Goal: Task Accomplishment & Management: Complete application form

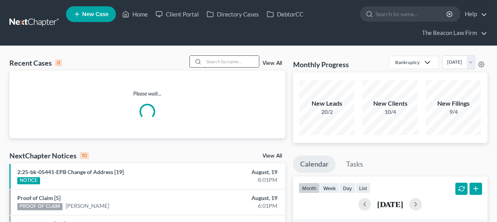
click at [234, 63] on input "search" at bounding box center [231, 61] width 55 height 11
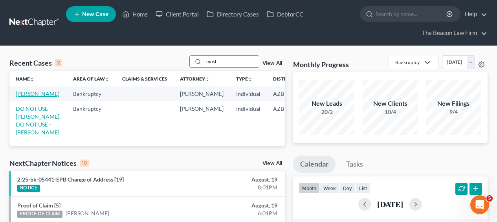
type input "mosl"
click at [21, 97] on link "[PERSON_NAME]" at bounding box center [38, 93] width 44 height 7
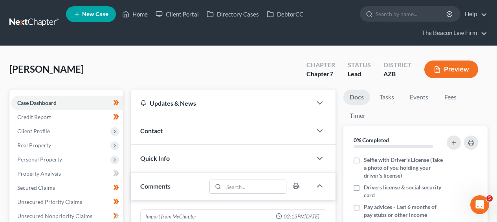
scroll to position [166, 0]
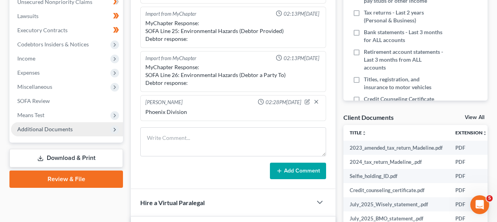
click at [49, 131] on span "Additional Documents" at bounding box center [44, 129] width 55 height 7
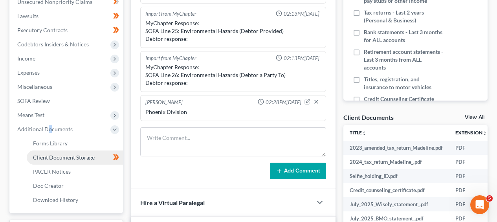
click at [67, 157] on span "Client Document Storage" at bounding box center [64, 157] width 62 height 7
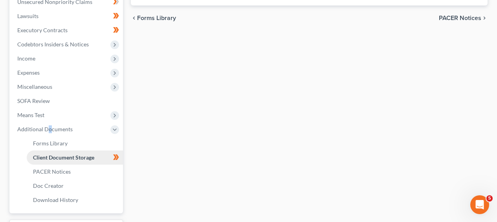
scroll to position [214, 0]
select select "14"
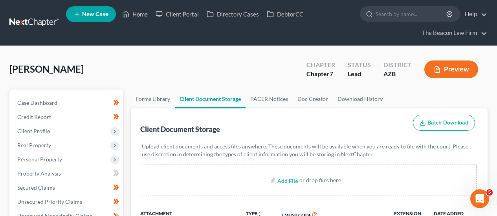
scroll to position [208, 0]
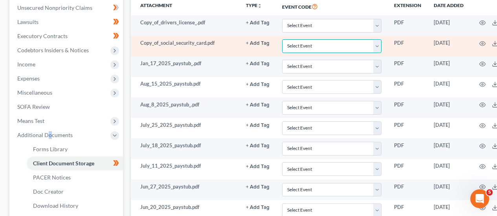
click at [335, 48] on select "Select Event AA Schedules and Statements (Formerly All Required) Amended Chapte…" at bounding box center [331, 46] width 99 height 14
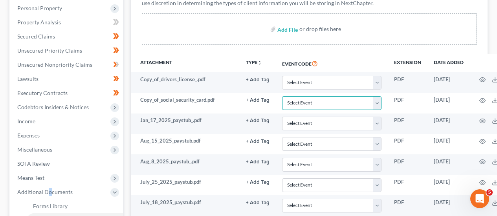
scroll to position [0, 0]
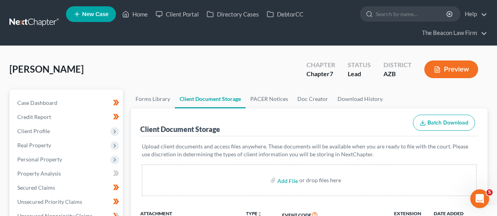
click at [51, 24] on link at bounding box center [34, 23] width 50 height 14
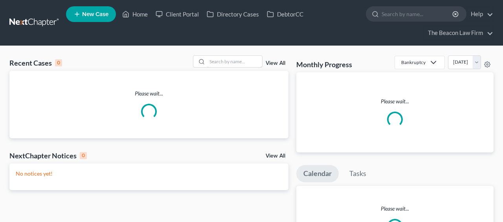
click at [219, 62] on input "search" at bounding box center [234, 61] width 55 height 11
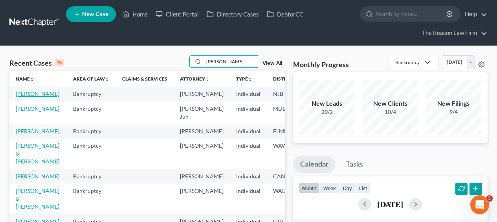
type input "[PERSON_NAME]"
click at [21, 97] on link "[PERSON_NAME]" at bounding box center [38, 93] width 44 height 7
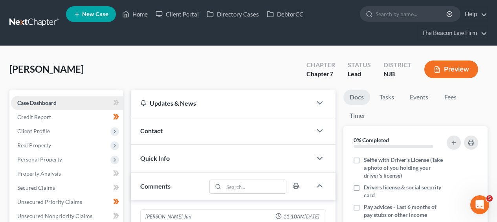
scroll to position [217, 0]
click at [98, 104] on link "Case Dashboard" at bounding box center [67, 103] width 112 height 14
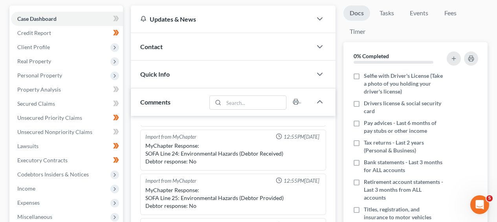
scroll to position [75, 0]
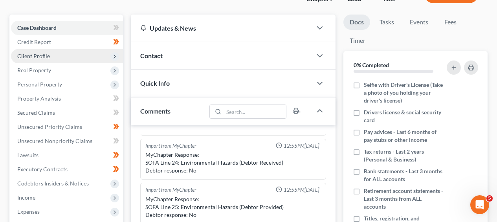
click at [86, 53] on span "Client Profile" at bounding box center [67, 56] width 112 height 14
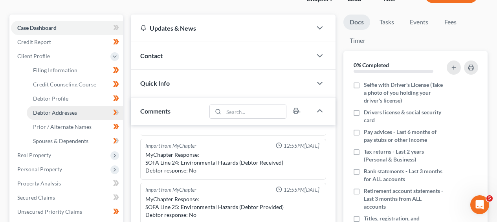
click at [88, 117] on link "Debtor Addresses" at bounding box center [75, 113] width 96 height 14
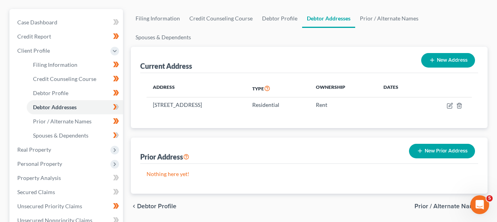
scroll to position [86, 0]
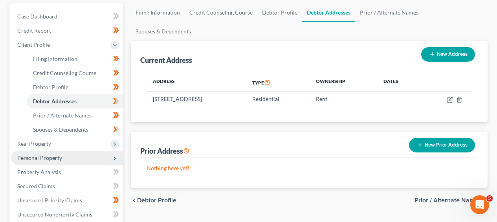
click at [72, 160] on span "Personal Property" at bounding box center [67, 158] width 112 height 14
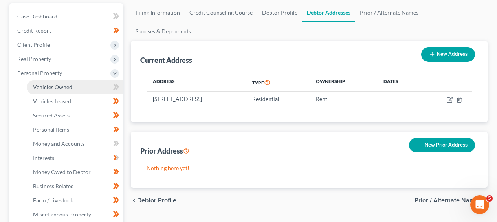
click at [79, 88] on link "Vehicles Owned" at bounding box center [75, 87] width 96 height 14
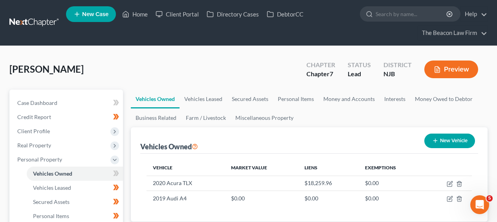
scroll to position [214, 0]
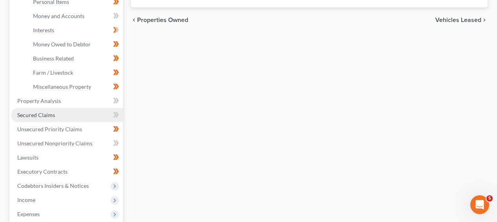
click at [91, 114] on link "Secured Claims" at bounding box center [67, 115] width 112 height 14
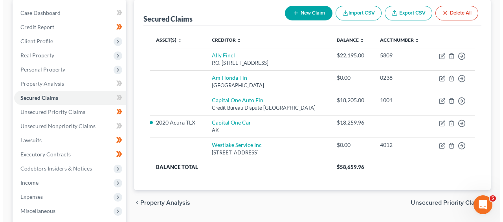
scroll to position [90, 0]
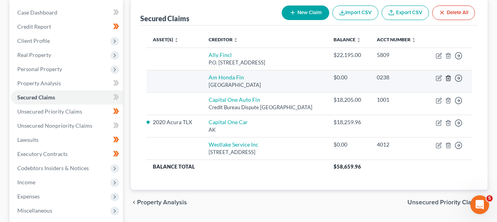
click at [450, 80] on icon "button" at bounding box center [449, 77] width 4 height 5
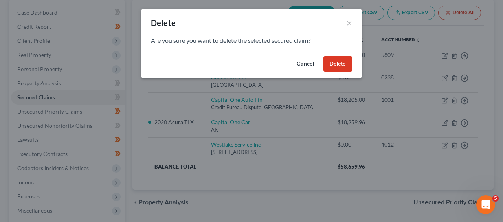
click at [325, 66] on button "Delete" at bounding box center [338, 64] width 29 height 16
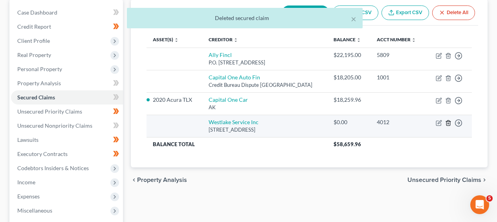
click at [448, 123] on icon "button" at bounding box center [448, 123] width 6 height 6
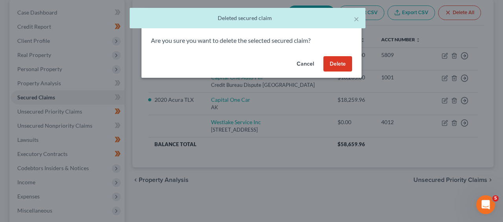
click at [335, 60] on button "Delete" at bounding box center [338, 64] width 29 height 16
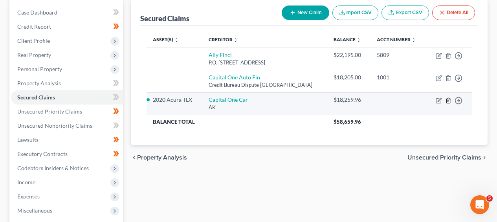
click at [447, 100] on icon "button" at bounding box center [448, 101] width 6 height 6
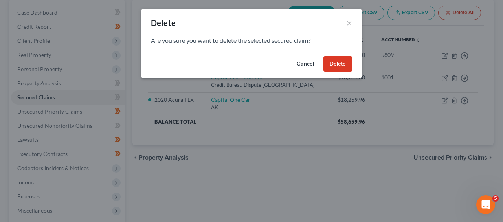
click at [315, 65] on button "Cancel" at bounding box center [306, 64] width 30 height 16
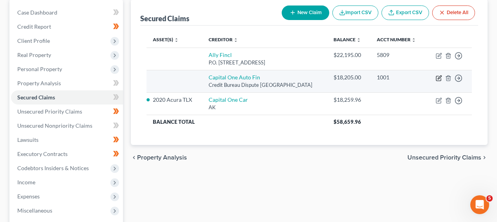
click at [441, 78] on icon "button" at bounding box center [439, 78] width 6 height 6
select select "45"
select select "0"
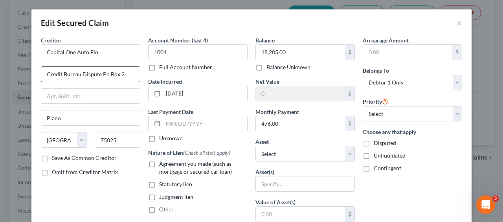
click at [121, 77] on input "Credit Bureau Dispute Po Box 2" at bounding box center [90, 74] width 99 height 15
click at [457, 27] on button "×" at bounding box center [460, 22] width 6 height 9
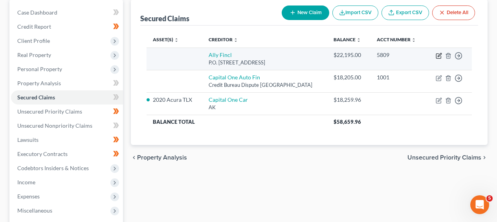
click at [441, 55] on icon "button" at bounding box center [439, 56] width 6 height 6
select select "24"
select select "0"
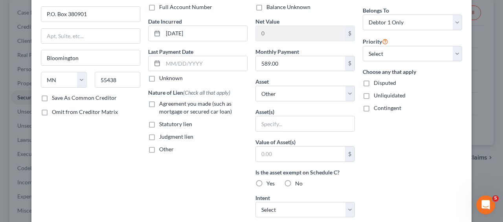
scroll to position [61, 0]
click at [311, 92] on select "Select Other Multiple Assets 2020 Acura TLX - $null 2019 Audi A4 - $0.0 Electro…" at bounding box center [305, 93] width 99 height 16
select select "3"
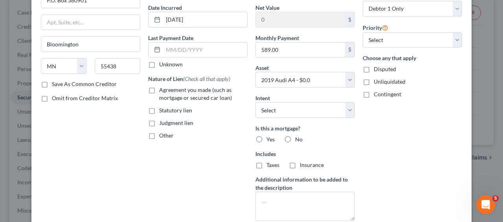
scroll to position [83, 0]
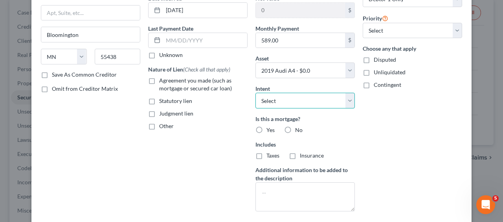
click at [297, 103] on select "Select Surrender Redeem Reaffirm Avoid Other" at bounding box center [305, 101] width 99 height 16
select select "2"
click at [292, 130] on div "No" at bounding box center [293, 130] width 18 height 8
click at [295, 132] on label "No" at bounding box center [298, 130] width 7 height 8
click at [298, 131] on input "No" at bounding box center [300, 128] width 5 height 5
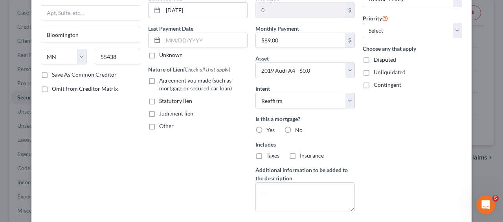
radio input "true"
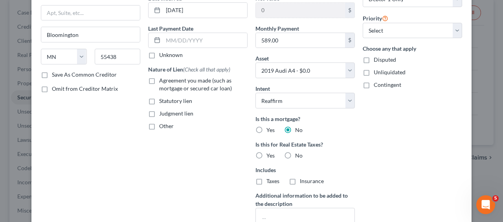
click at [503, 188] on div "Edit Secured Claim × Creditor * Ally Fincl P.O. Box 380901 [GEOGRAPHIC_DATA] [U…" at bounding box center [251, 111] width 503 height 222
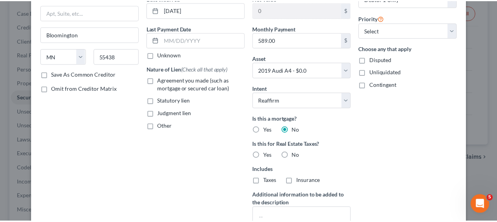
scroll to position [177, 0]
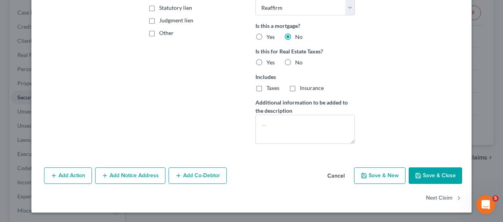
click at [427, 175] on button "Save & Close" at bounding box center [435, 175] width 53 height 17
select select
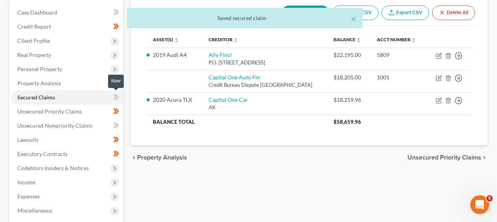
click at [114, 98] on icon at bounding box center [115, 97] width 4 height 6
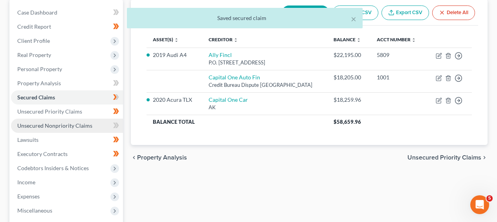
click at [104, 123] on link "Unsecured Nonpriority Claims" at bounding box center [67, 126] width 112 height 14
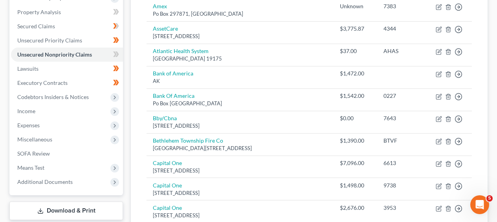
scroll to position [164, 0]
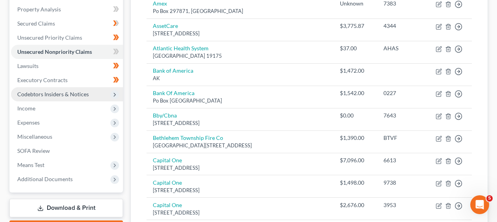
click at [73, 95] on span "Codebtors Insiders & Notices" at bounding box center [53, 94] width 72 height 7
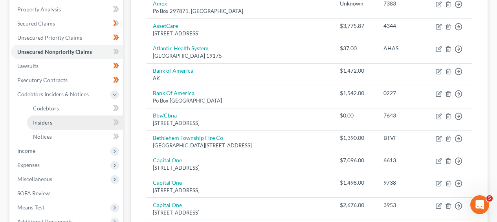
click at [69, 119] on link "Insiders" at bounding box center [75, 123] width 96 height 14
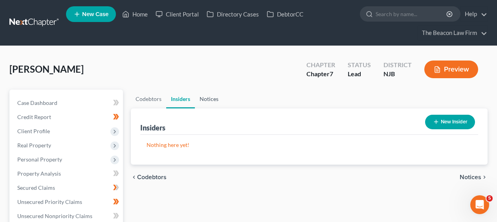
click at [212, 103] on link "Notices" at bounding box center [209, 99] width 28 height 19
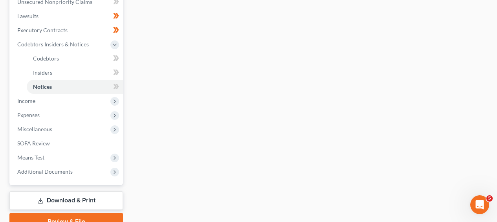
click at [113, 73] on body "Home New Case Client Portal Directory Cases DebtorCC The Beacon Law Firm [EMAIL…" at bounding box center [248, 23] width 497 height 475
click at [120, 73] on span at bounding box center [116, 74] width 14 height 12
click at [118, 88] on icon at bounding box center [116, 87] width 6 height 10
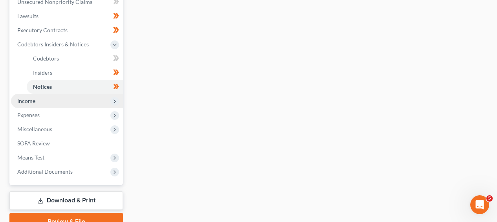
click at [75, 102] on span "Income" at bounding box center [67, 101] width 112 height 14
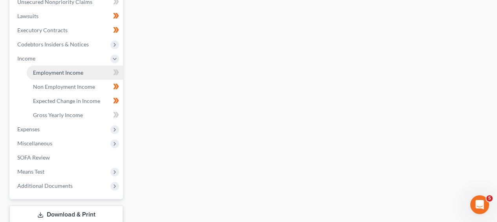
click at [77, 74] on span "Employment Income" at bounding box center [58, 72] width 50 height 7
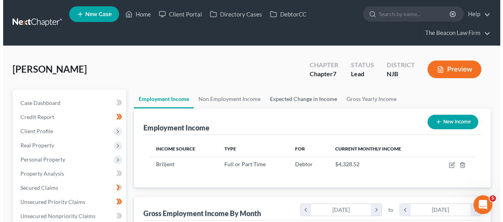
scroll to position [141, 199]
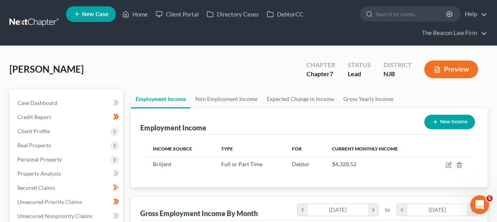
click at [456, 127] on button "New Income" at bounding box center [450, 122] width 51 height 15
select select "0"
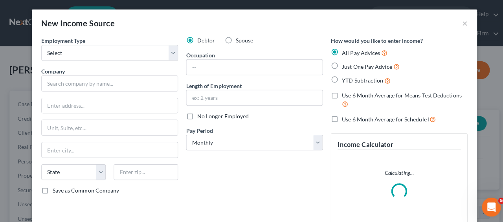
scroll to position [141, 201]
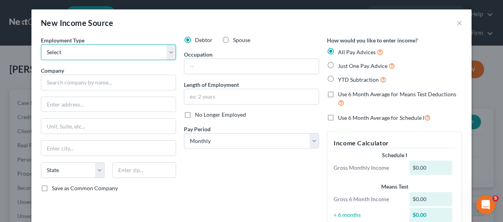
click at [114, 55] on select "Select Full or [DEMOGRAPHIC_DATA] Employment Self Employment" at bounding box center [108, 52] width 135 height 16
select select "1"
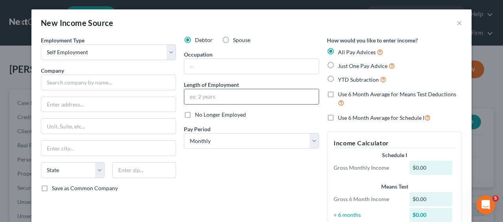
click at [219, 92] on input "text" at bounding box center [251, 96] width 134 height 15
type input "!"
type input "10 Days"
click at [218, 74] on div at bounding box center [251, 67] width 135 height 16
click at [220, 70] on input "text" at bounding box center [251, 66] width 134 height 15
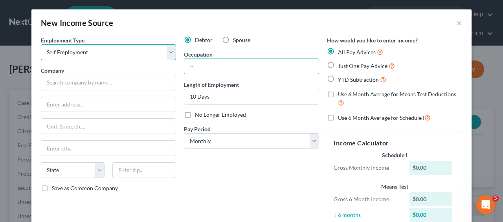
click at [123, 52] on select "Select Full or [DEMOGRAPHIC_DATA] Employment Self Employment" at bounding box center [108, 52] width 135 height 16
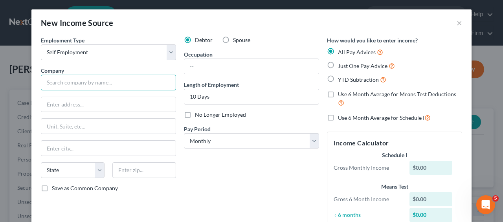
click at [114, 82] on input "text" at bounding box center [108, 83] width 135 height 16
paste input "Solution Guidance Corp"
type input "Solution Guidance Corp"
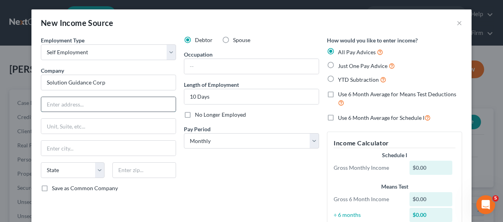
click at [125, 107] on input "text" at bounding box center [108, 104] width 134 height 15
paste input "[STREET_ADDRESS]"
type input "[STREET_ADDRESS]"
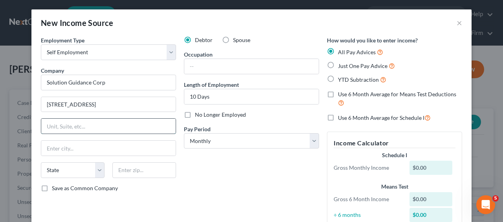
click at [103, 130] on input "text" at bounding box center [108, 126] width 134 height 15
paste input "Suite 150"
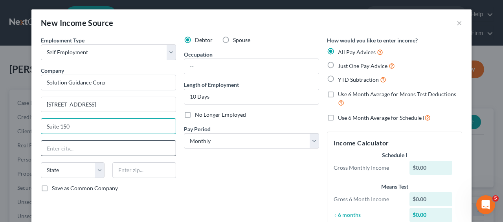
type input "Suite 150"
click at [104, 147] on input "text" at bounding box center [108, 148] width 134 height 15
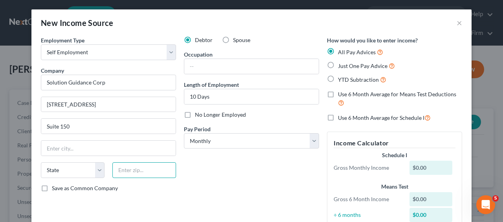
click at [125, 177] on input "text" at bounding box center [144, 170] width 64 height 16
paste input "20151"
type input "20151"
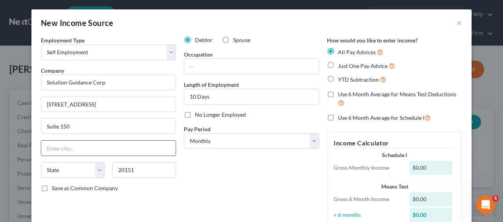
type input "Chantilly"
select select "48"
click at [125, 146] on input "Chantilly" at bounding box center [108, 148] width 134 height 15
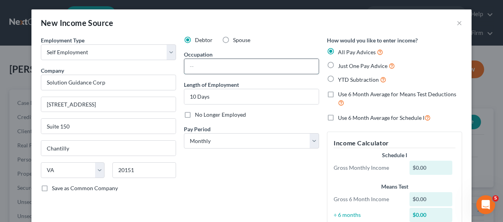
click at [232, 67] on input "text" at bounding box center [251, 66] width 134 height 15
paste input "Curriculum Developer"
type input "Curriculum Developer"
click at [373, 68] on span "Just One Pay Advice" at bounding box center [363, 66] width 50 height 7
click at [346, 66] on input "Just One Pay Advice" at bounding box center [343, 63] width 5 height 5
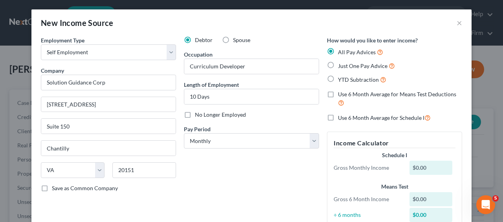
radio input "true"
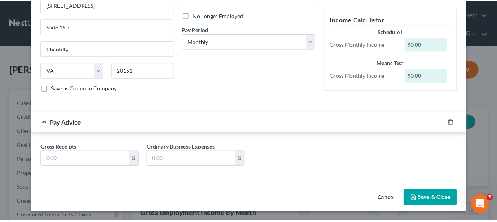
scroll to position [100, 0]
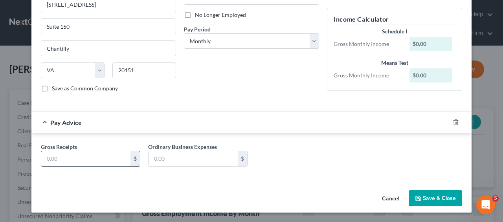
click at [97, 152] on input "text" at bounding box center [85, 158] width 89 height 15
paste input "1,713.54"
type input "1,713.54"
click at [433, 195] on button "Save & Close" at bounding box center [435, 198] width 53 height 17
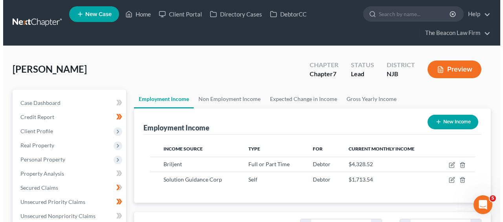
scroll to position [393009, 392951]
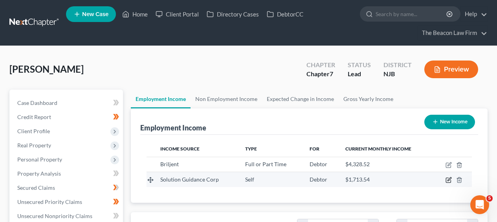
click at [448, 181] on icon "button" at bounding box center [449, 180] width 6 height 6
select select "1"
select select "48"
select select "0"
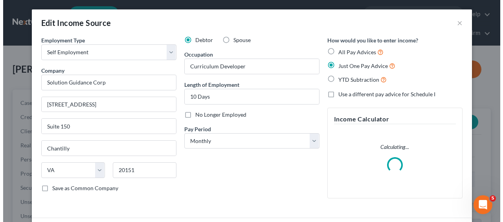
scroll to position [141, 201]
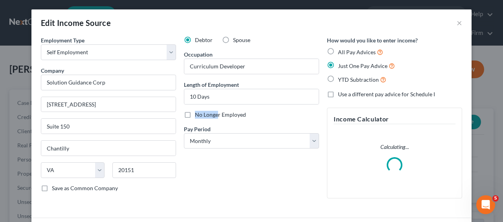
click at [215, 111] on label "No Longer Employed" at bounding box center [220, 115] width 51 height 8
click at [195, 114] on label "No Longer Employed" at bounding box center [220, 115] width 51 height 8
click at [198, 114] on input "No Longer Employed" at bounding box center [200, 113] width 5 height 5
checkbox input "true"
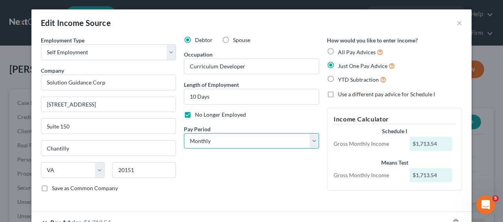
click at [217, 142] on select "Select Monthly Twice Monthly Every Other Week Weekly" at bounding box center [251, 141] width 135 height 16
click at [218, 143] on select "Select Monthly Twice Monthly Every Other Week Weekly" at bounding box center [251, 141] width 135 height 16
select select "0"
click at [502, 169] on div "Edit Income Source × Employment Type * Select Full or [DEMOGRAPHIC_DATA] Employ…" at bounding box center [251, 111] width 503 height 222
click at [496, 177] on div "Edit Income Source × Employment Type * Select Full or [DEMOGRAPHIC_DATA] Employ…" at bounding box center [251, 111] width 503 height 222
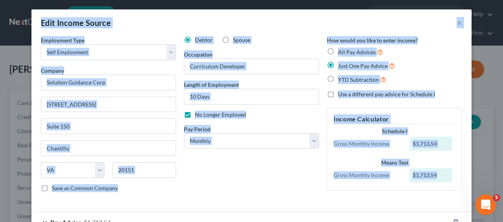
drag, startPoint x: 496, startPoint y: 178, endPoint x: 497, endPoint y: 198, distance: 19.3
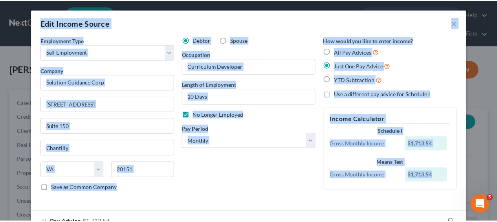
scroll to position [54, 0]
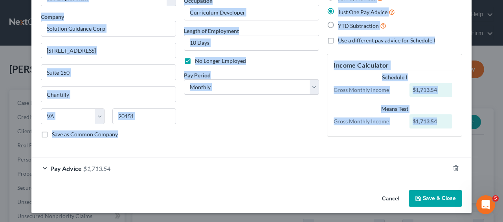
click at [438, 191] on button "Save & Close" at bounding box center [435, 198] width 53 height 17
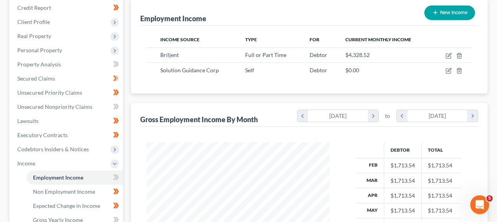
scroll to position [162, 0]
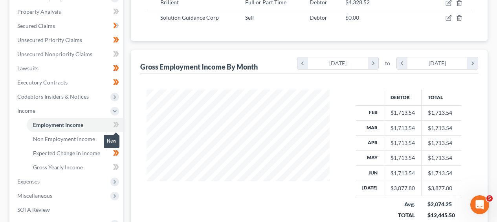
click at [118, 126] on icon at bounding box center [116, 125] width 6 height 10
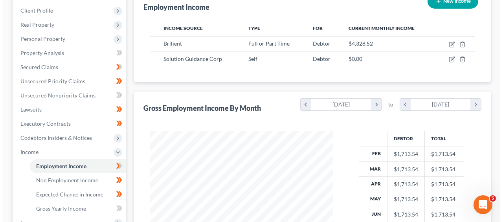
scroll to position [63, 0]
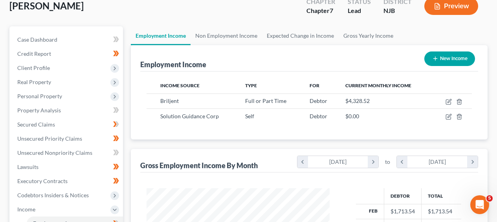
click at [454, 64] on button "New Income" at bounding box center [450, 59] width 51 height 15
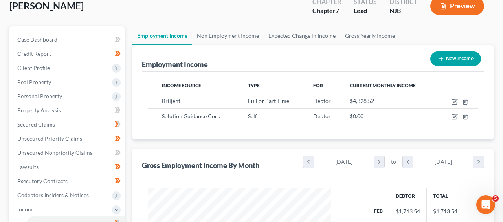
select select "0"
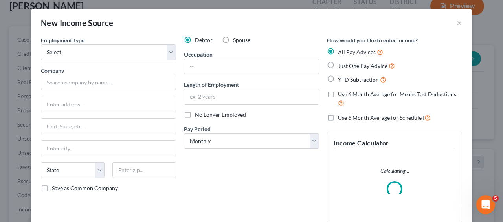
scroll to position [141, 201]
click at [224, 68] on input "text" at bounding box center [251, 66] width 134 height 15
paste input "Sun River Health"
type input "Sun River Health"
drag, startPoint x: 245, startPoint y: 69, endPoint x: 162, endPoint y: 63, distance: 83.1
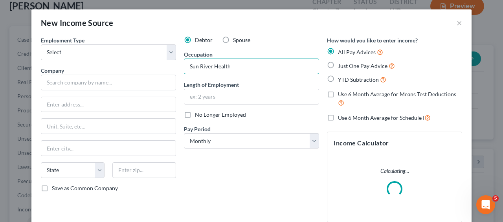
click at [160, 64] on div "Employment Type * Select Full or [DEMOGRAPHIC_DATA] Employment Self Employment …" at bounding box center [251, 135] width 429 height 199
type input "\"
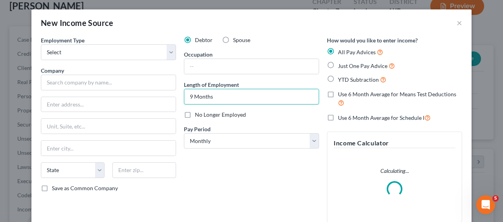
type input "9 Months"
click at [204, 116] on span "No Longer Employed" at bounding box center [220, 114] width 51 height 7
click at [203, 116] on input "No Longer Employed" at bounding box center [200, 113] width 5 height 5
checkbox input "true"
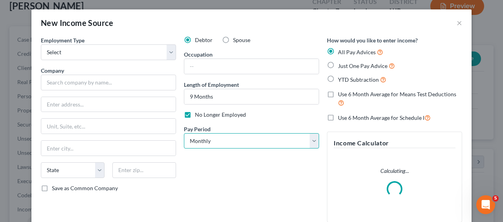
click at [197, 138] on select "Select Monthly Twice Monthly Every Other Week Weekly" at bounding box center [251, 141] width 135 height 16
select select "1"
click at [240, 88] on div "Length of Employment 9 Months" at bounding box center [251, 93] width 135 height 24
click at [239, 64] on input "text" at bounding box center [251, 66] width 134 height 15
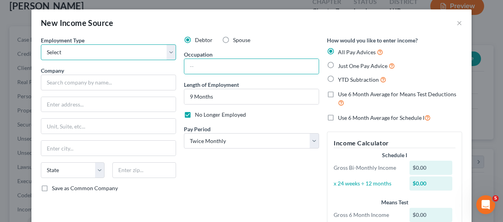
click at [122, 57] on select "Select Full or [DEMOGRAPHIC_DATA] Employment Self Employment" at bounding box center [108, 52] width 135 height 16
select select "0"
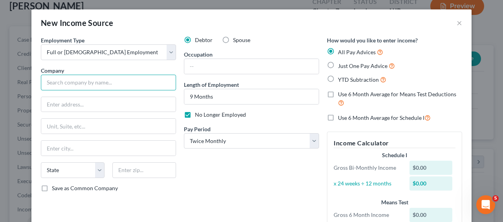
drag, startPoint x: 122, startPoint y: 57, endPoint x: 108, endPoint y: 77, distance: 24.8
click at [108, 77] on input "text" at bounding box center [108, 83] width 135 height 16
paste input "Sun River Health"
type input "Sun River Health"
click at [191, 68] on input "text" at bounding box center [251, 66] width 134 height 15
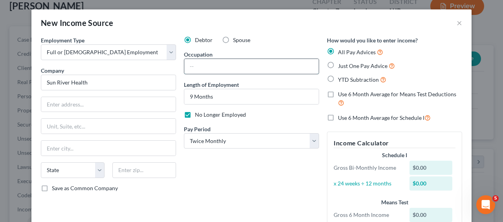
paste input "Instructional Designer"
type input "Instructional Designer"
click at [277, 50] on div "Occupation Instructional Designer" at bounding box center [251, 62] width 135 height 24
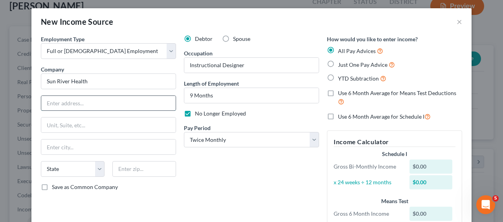
click at [154, 107] on input "text" at bounding box center [108, 103] width 134 height 15
paste input "[STREET_ADDRESS]"
type input "[STREET_ADDRESS]"
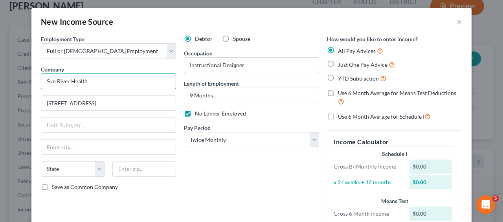
click at [143, 78] on input "Sun River Health" at bounding box center [108, 82] width 135 height 16
type input "Sun River Health, Inc."
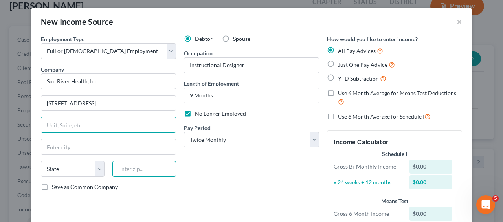
click at [147, 174] on input "text" at bounding box center [144, 169] width 64 height 16
paste input "10566"
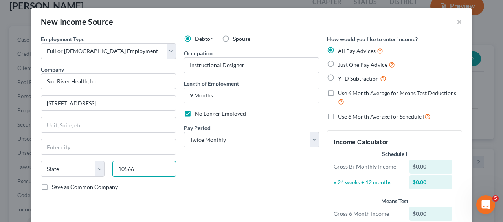
type input "10566"
type input "Peekskill"
select select "35"
click at [131, 137] on div "Employment Type * Select Full or [DEMOGRAPHIC_DATA] Employment Self Employment …" at bounding box center [108, 143] width 143 height 216
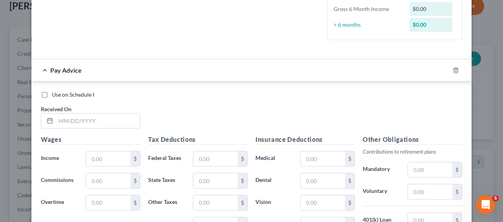
scroll to position [208, 0]
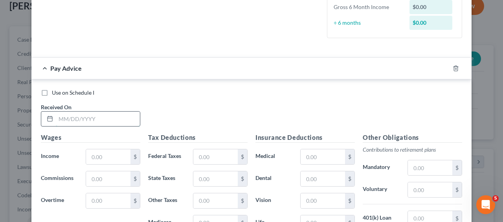
click at [129, 113] on input "text" at bounding box center [98, 119] width 84 height 15
type input "[DATE]"
paste input "2 656 38"
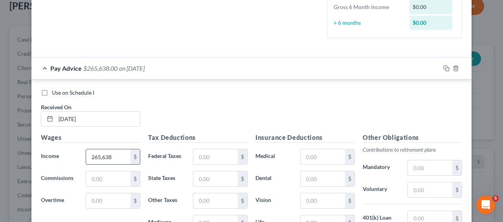
click at [104, 158] on input "265,638" at bounding box center [108, 156] width 44 height 15
type input "2,656.38"
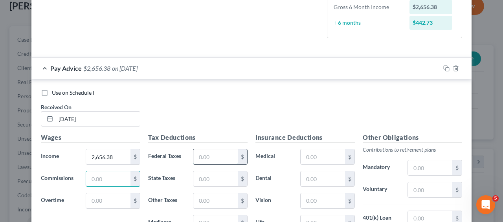
click at [206, 154] on input "text" at bounding box center [215, 156] width 44 height 15
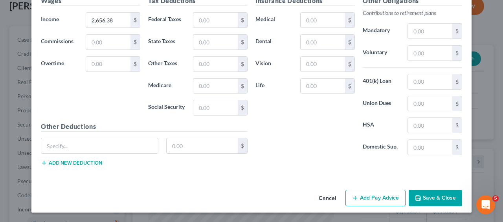
scroll to position [224, 0]
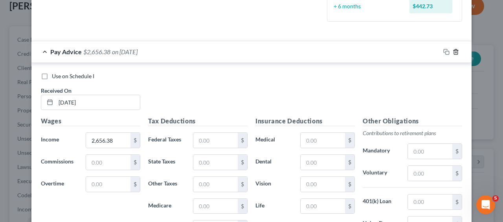
click at [456, 53] on icon "button" at bounding box center [456, 52] width 6 height 6
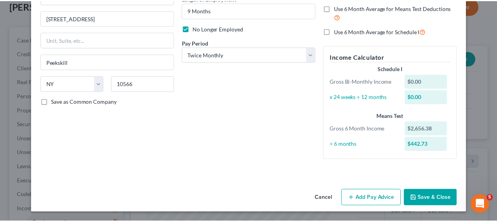
scroll to position [86, 0]
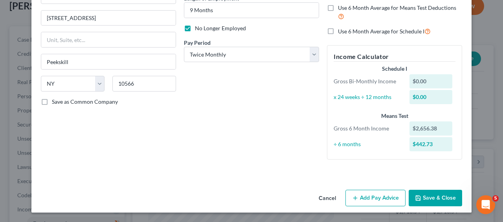
click at [443, 190] on button "Save & Close" at bounding box center [435, 198] width 53 height 17
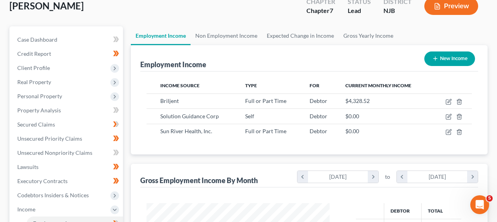
scroll to position [393009, 392951]
click at [73, 84] on span "Real Property" at bounding box center [67, 82] width 112 height 14
